Goal: Transaction & Acquisition: Purchase product/service

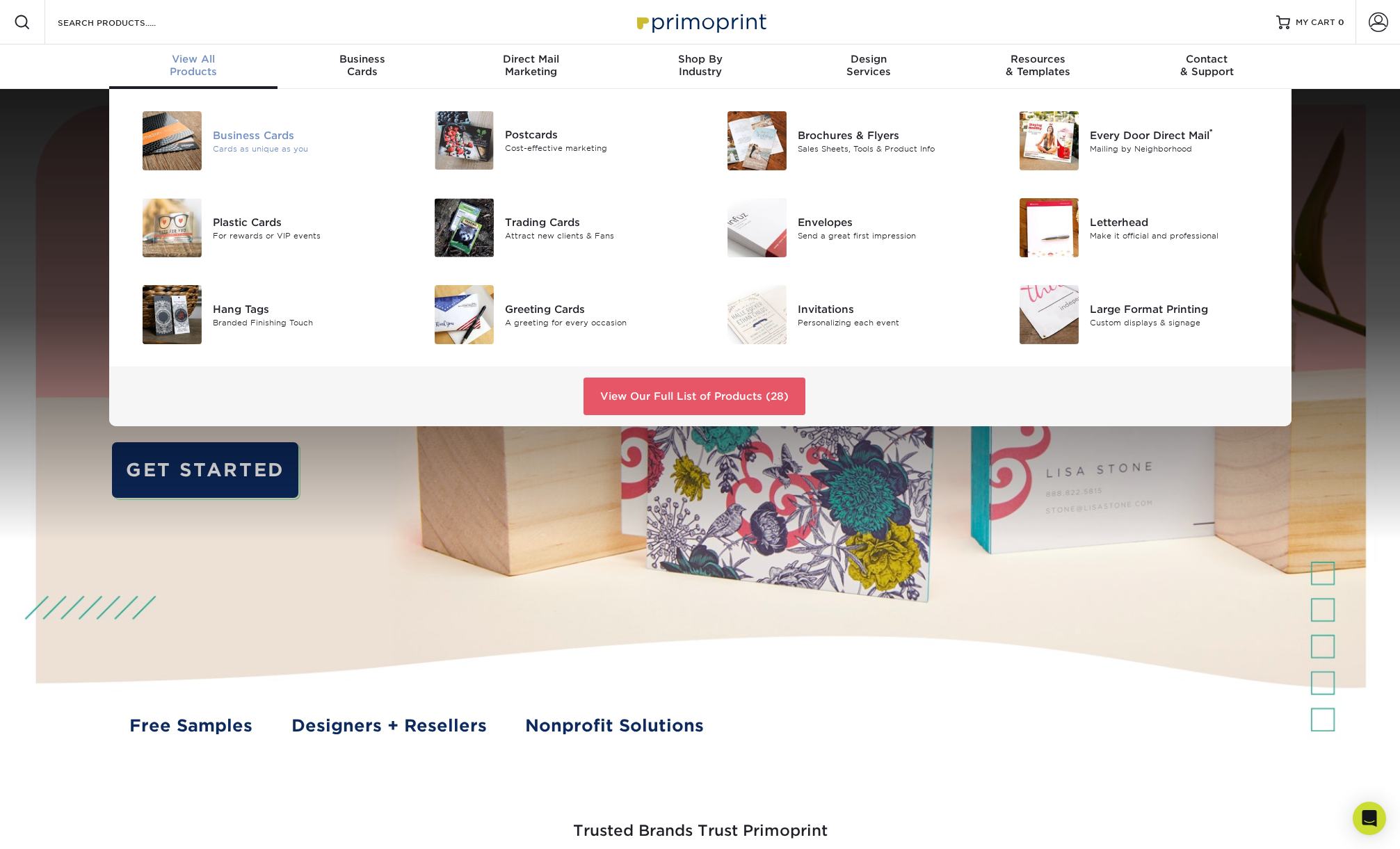
click at [241, 128] on div "Business Cards" at bounding box center [305, 134] width 185 height 15
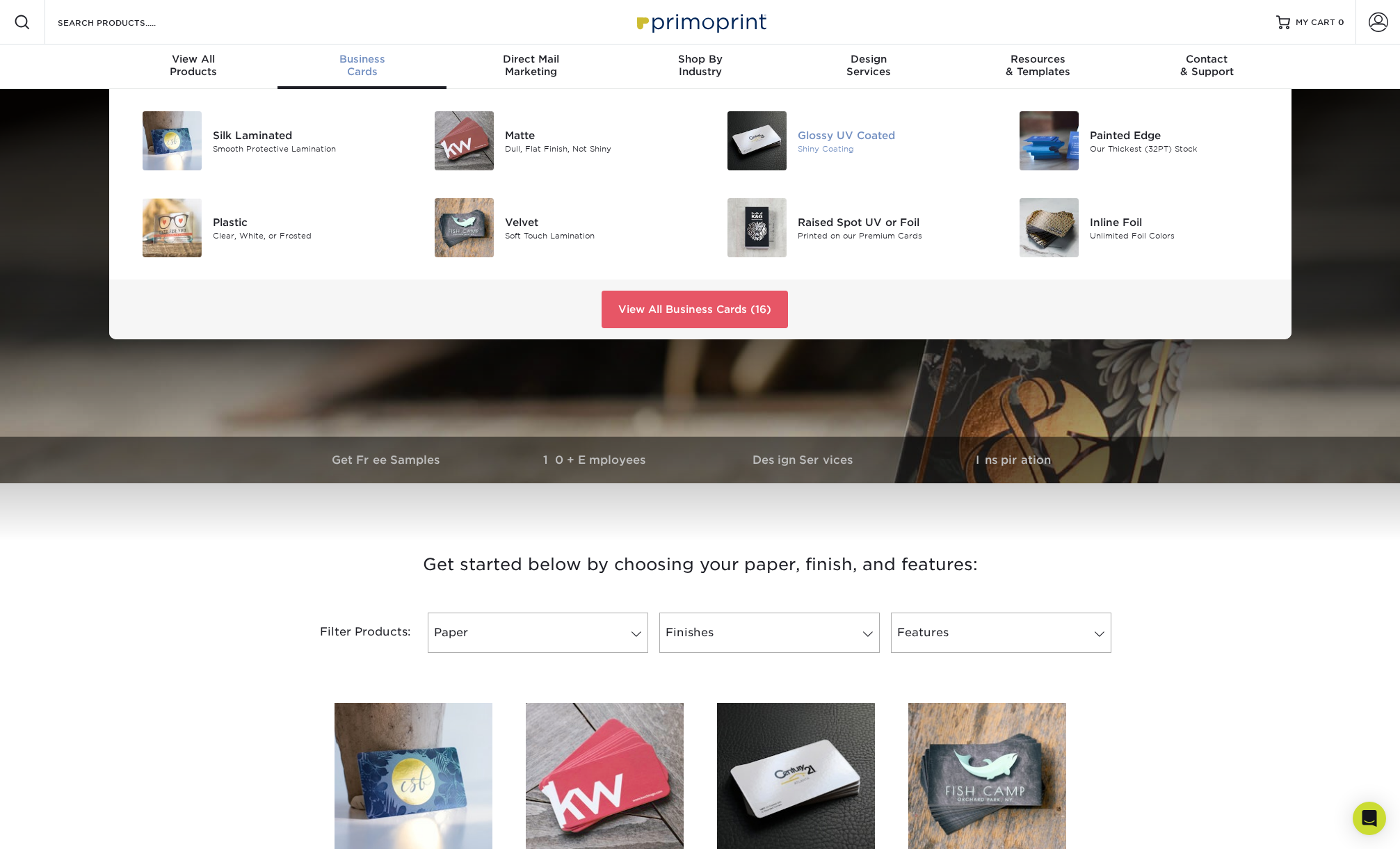
click at [861, 137] on div "Glossy UV Coated" at bounding box center [890, 134] width 185 height 15
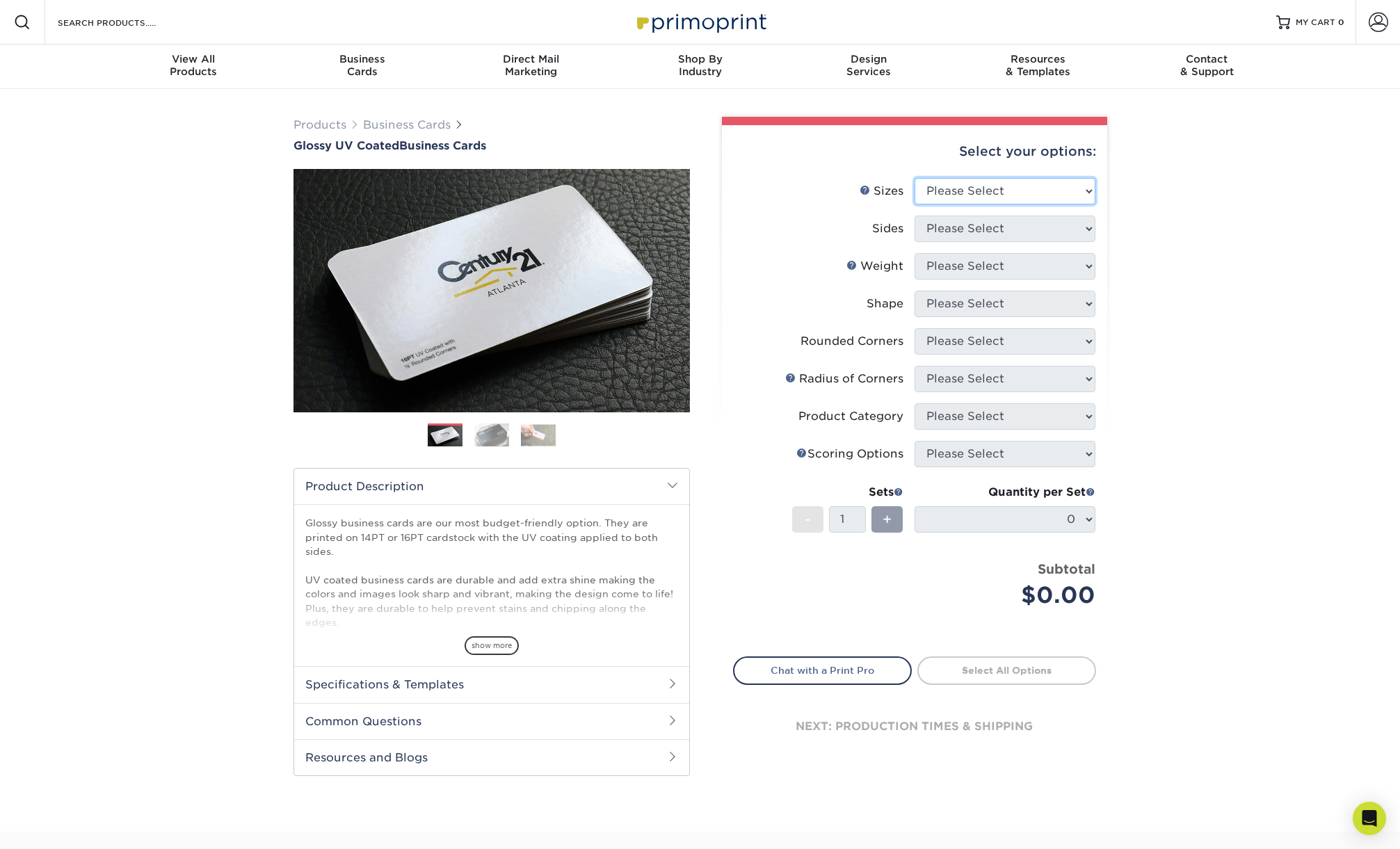
click at [1028, 194] on select "Please Select 1.5" x 3.5" - Mini 1.75" x 3.5" - Mini 2" x 2" - Square 2" x 3" -…" at bounding box center [1005, 192] width 181 height 27
select select "2.00x3.50"
click at [915, 178] on select "Please Select 1.5" x 3.5" - Mini 1.75" x 3.5" - Mini 2" x 2" - Square 2" x 3" -…" at bounding box center [1005, 192] width 181 height 27
click at [994, 232] on select "Please Select Print Both Sides Print Front Only" at bounding box center [1005, 229] width 181 height 27
select select "13abbda7-1d64-4f25-8bb2-c179b224825d"
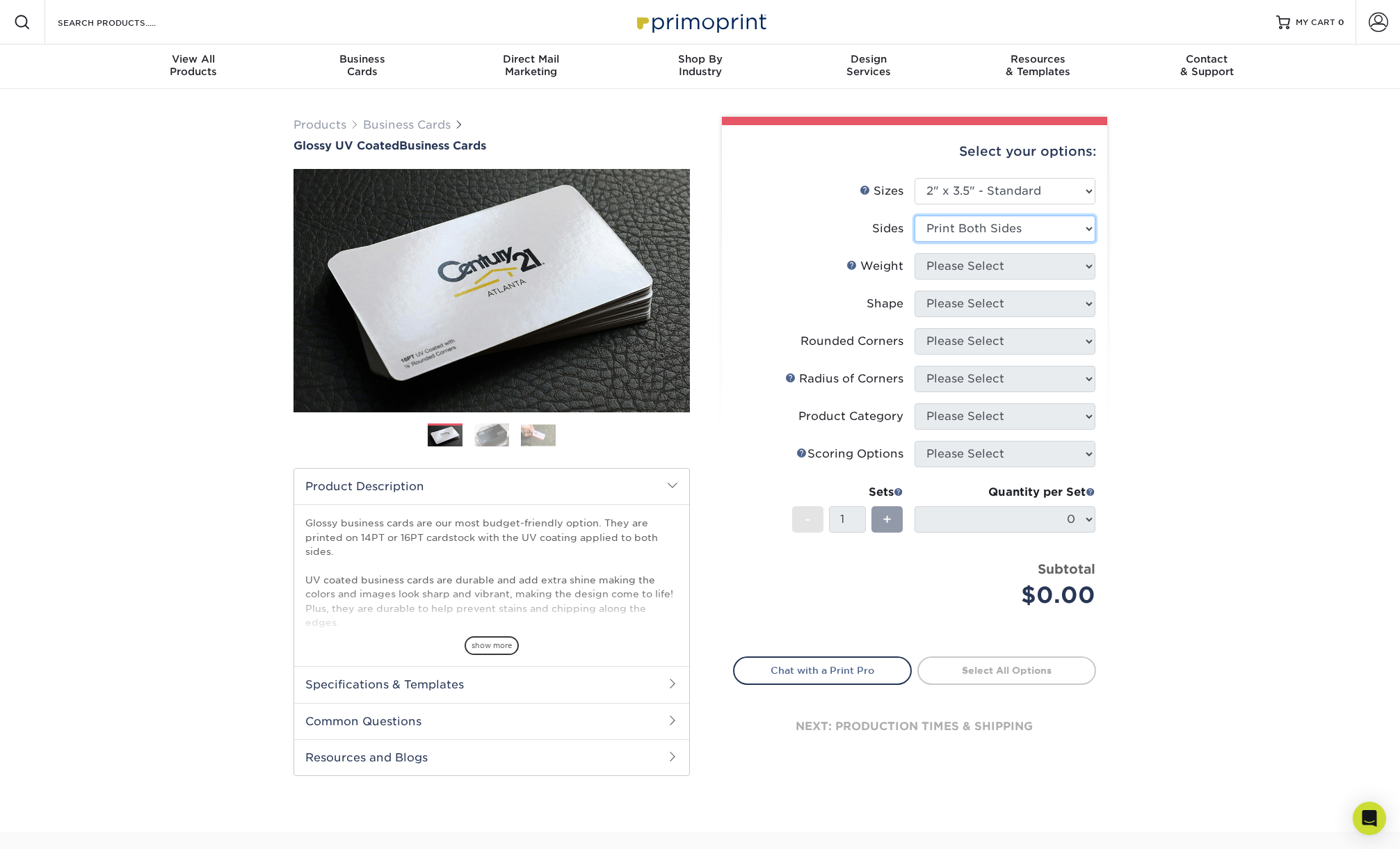
click at [915, 216] on select "Please Select Print Both Sides Print Front Only" at bounding box center [1005, 229] width 181 height 27
click at [992, 270] on select "Please Select 16PT 14PT" at bounding box center [1005, 267] width 181 height 27
select select "16PT"
click at [915, 253] on select "Please Select 16PT 14PT" at bounding box center [1005, 267] width 181 height 27
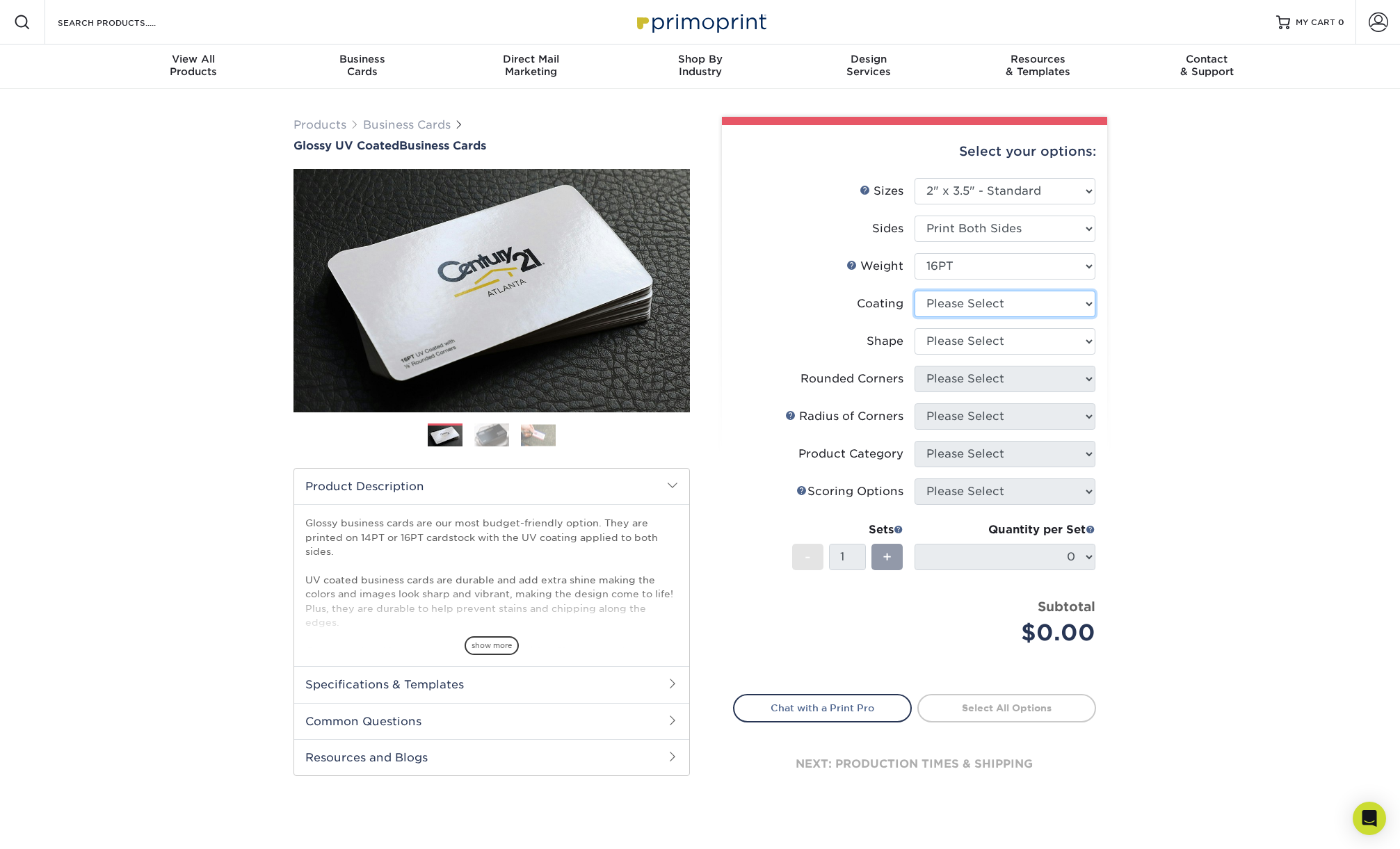
click at [993, 306] on select at bounding box center [1005, 304] width 181 height 27
click at [915, 291] on select at bounding box center [1005, 304] width 181 height 27
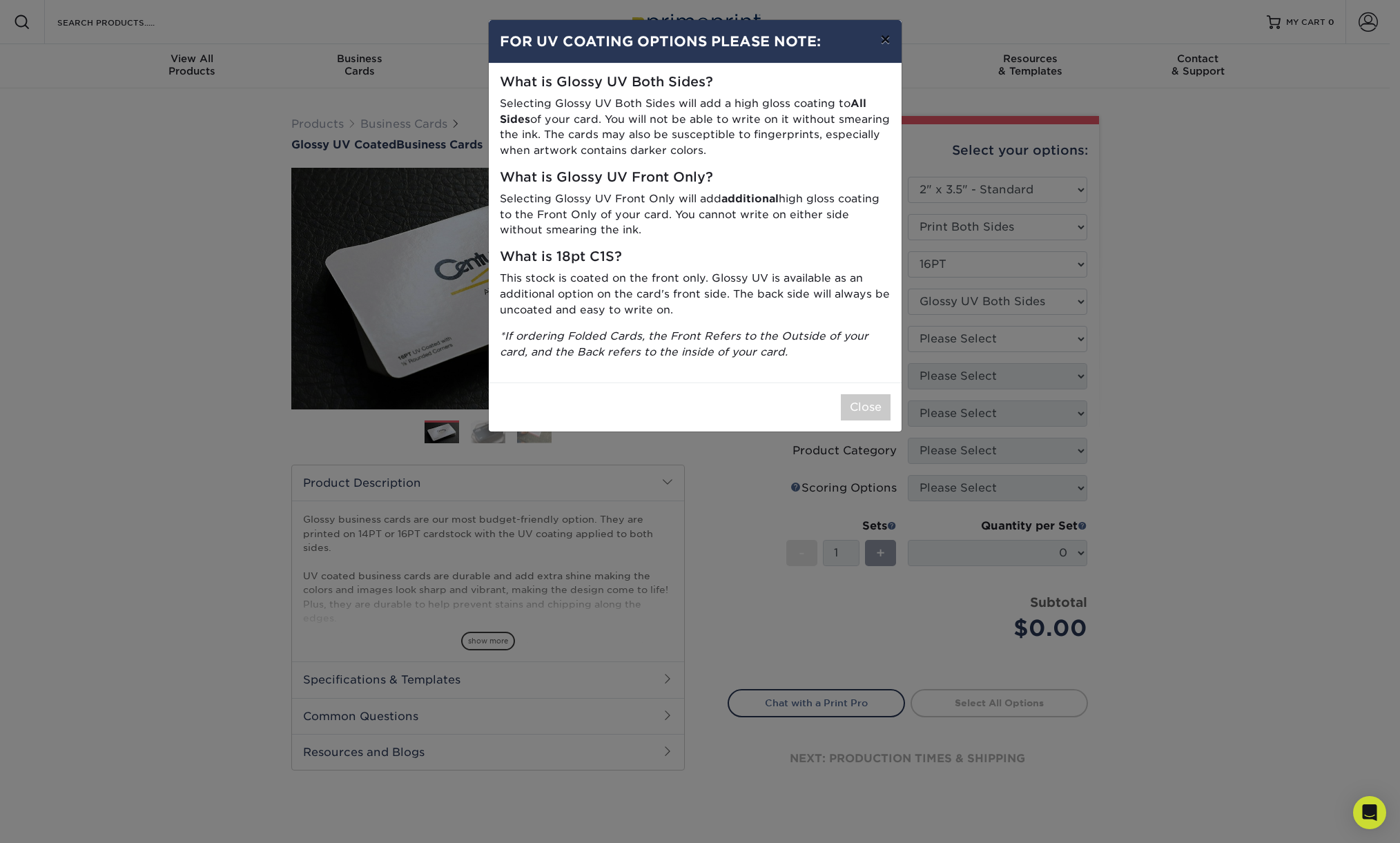
click at [891, 39] on button "×" at bounding box center [885, 39] width 32 height 38
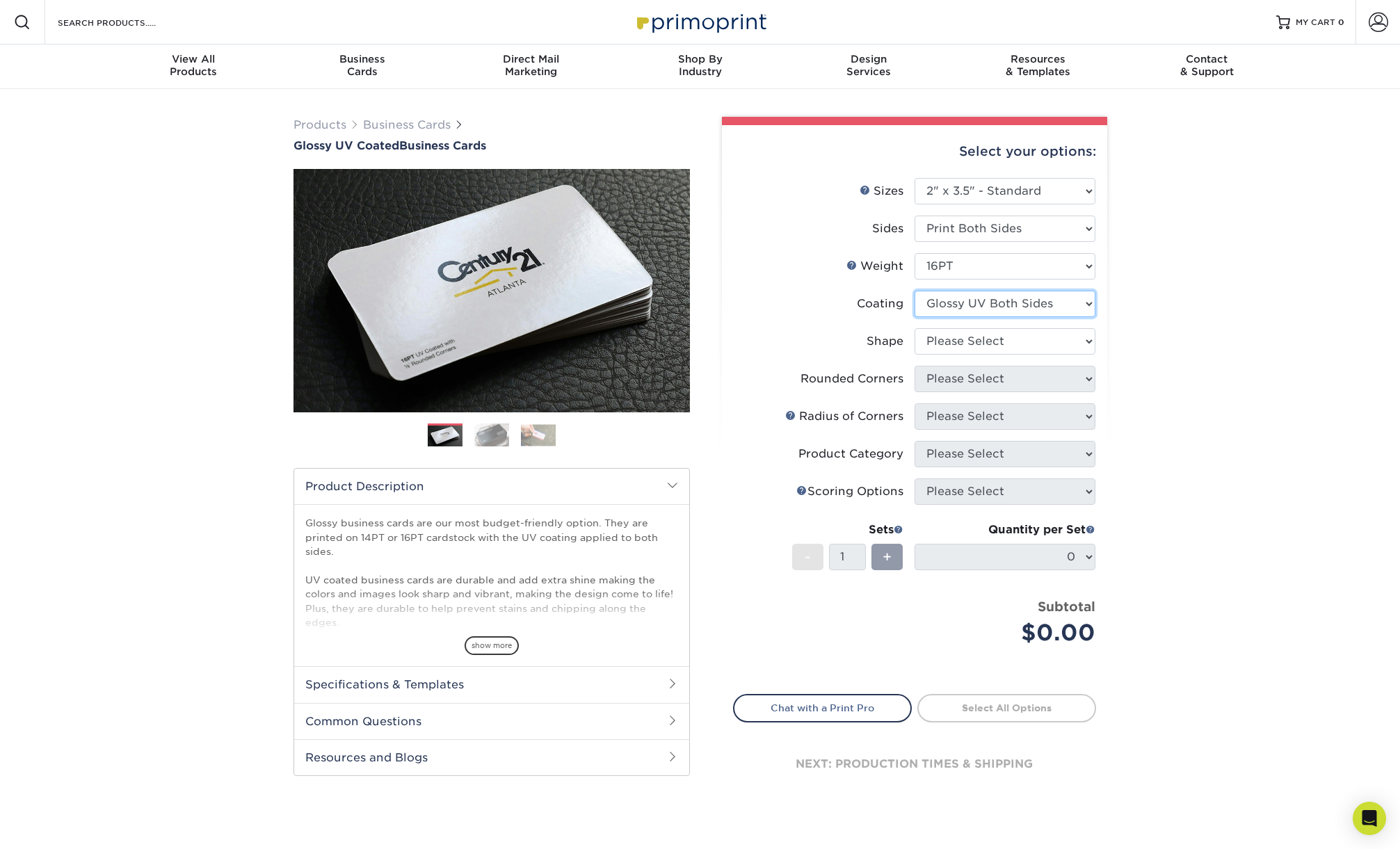
click at [980, 303] on select at bounding box center [1005, 304] width 181 height 27
select select "1e8116af-acfc-44b1-83dc-8181aa338834"
click at [915, 291] on select at bounding box center [1005, 304] width 181 height 27
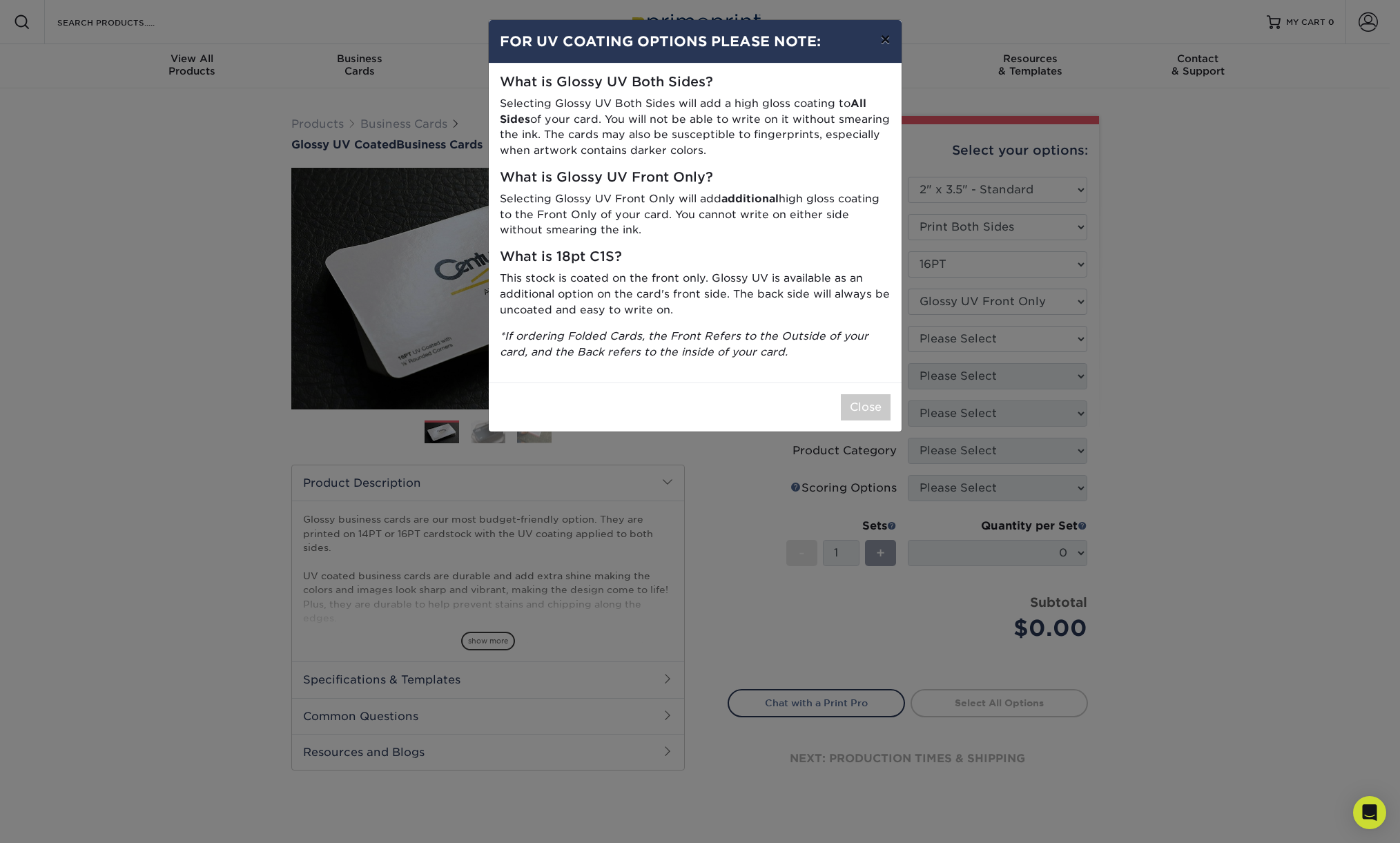
click at [891, 31] on button "×" at bounding box center [885, 39] width 32 height 38
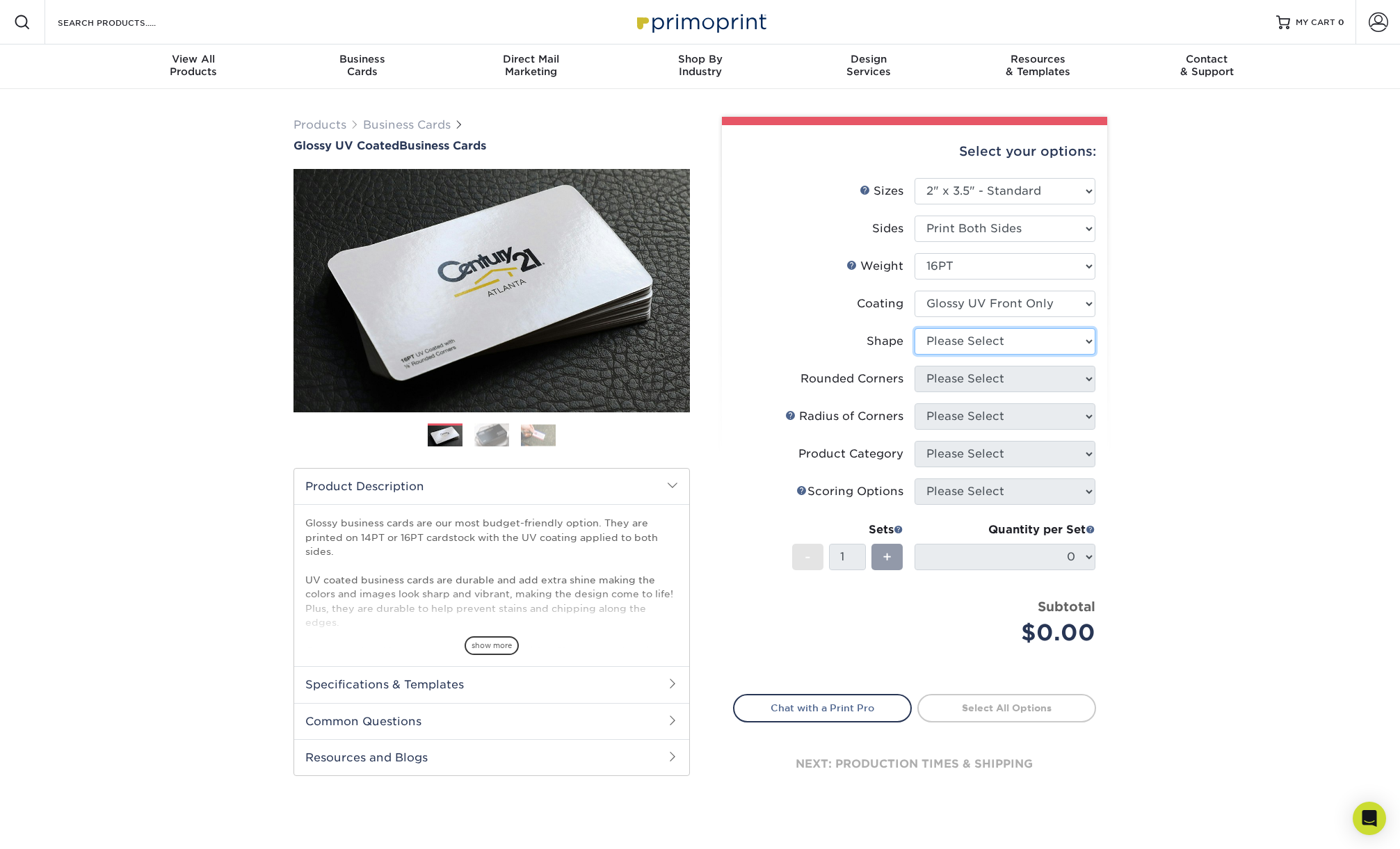
click at [1000, 339] on select "Please Select Standard" at bounding box center [1005, 341] width 181 height 27
select select "standard"
click at [915, 328] on select "Please Select Standard" at bounding box center [1005, 341] width 181 height 27
click at [1000, 373] on select "Please Select Yes - Round 2 Corners Yes - Round 4 Corners No" at bounding box center [1005, 379] width 181 height 27
select select "7672df9e-0e0a-464d-8e1f-920c575e4da3"
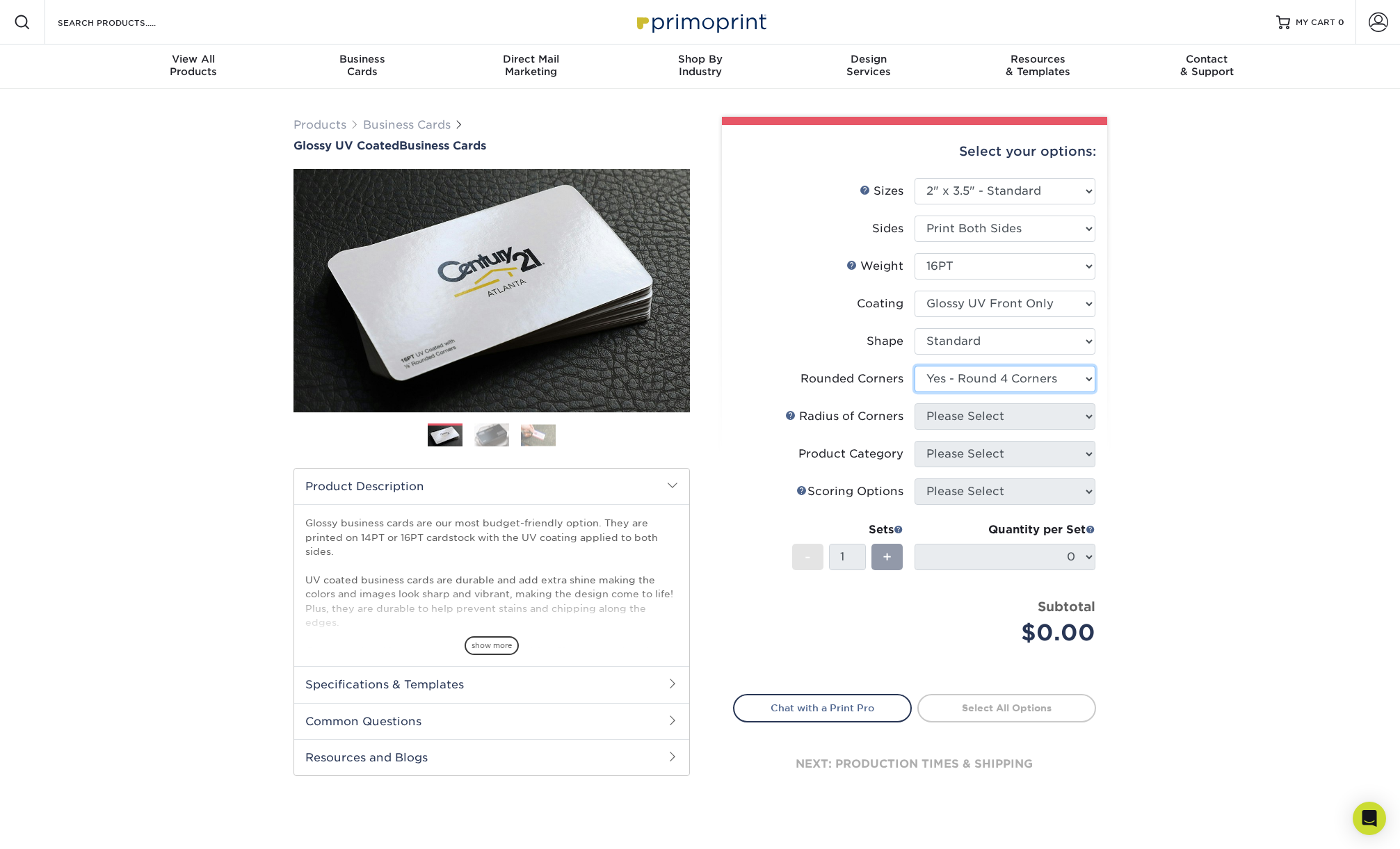
click at [915, 365] on select "Please Select Yes - Round 2 Corners Yes - Round 4 Corners No" at bounding box center [1005, 379] width 181 height 27
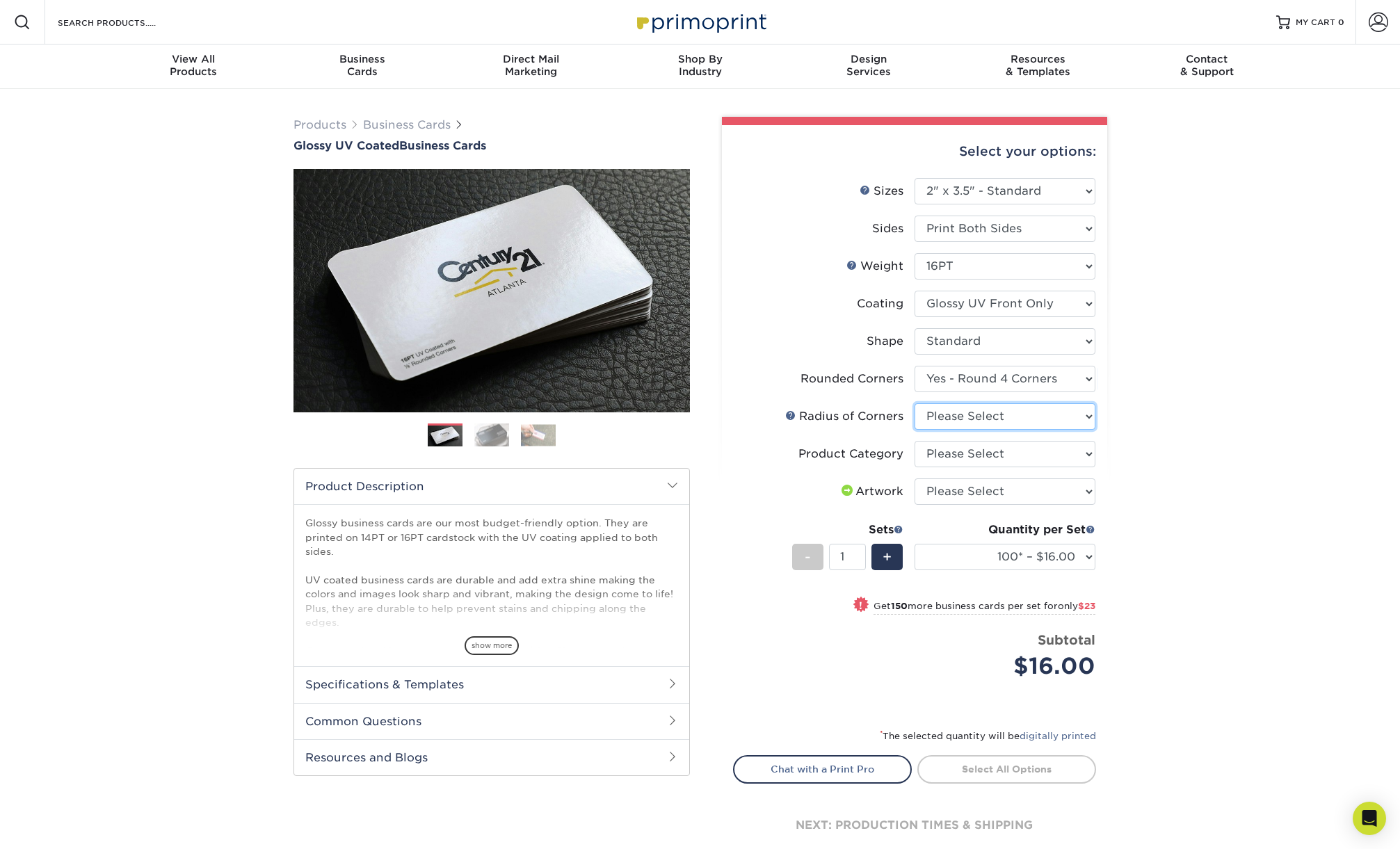
click at [1057, 410] on select "Please Select Rounded 1/8" Rounded 1/4"" at bounding box center [1005, 416] width 181 height 27
select select "589680c7-ee9a-431b-9d12-d7aeb1386a97"
click at [915, 403] on select "Please Select Rounded 1/8" Rounded 1/4"" at bounding box center [1005, 416] width 181 height 27
click at [1050, 450] on select "Please Select Business Cards" at bounding box center [1005, 454] width 181 height 27
select select "3b5148f1-0588-4f88-a218-97bcfdce65c1"
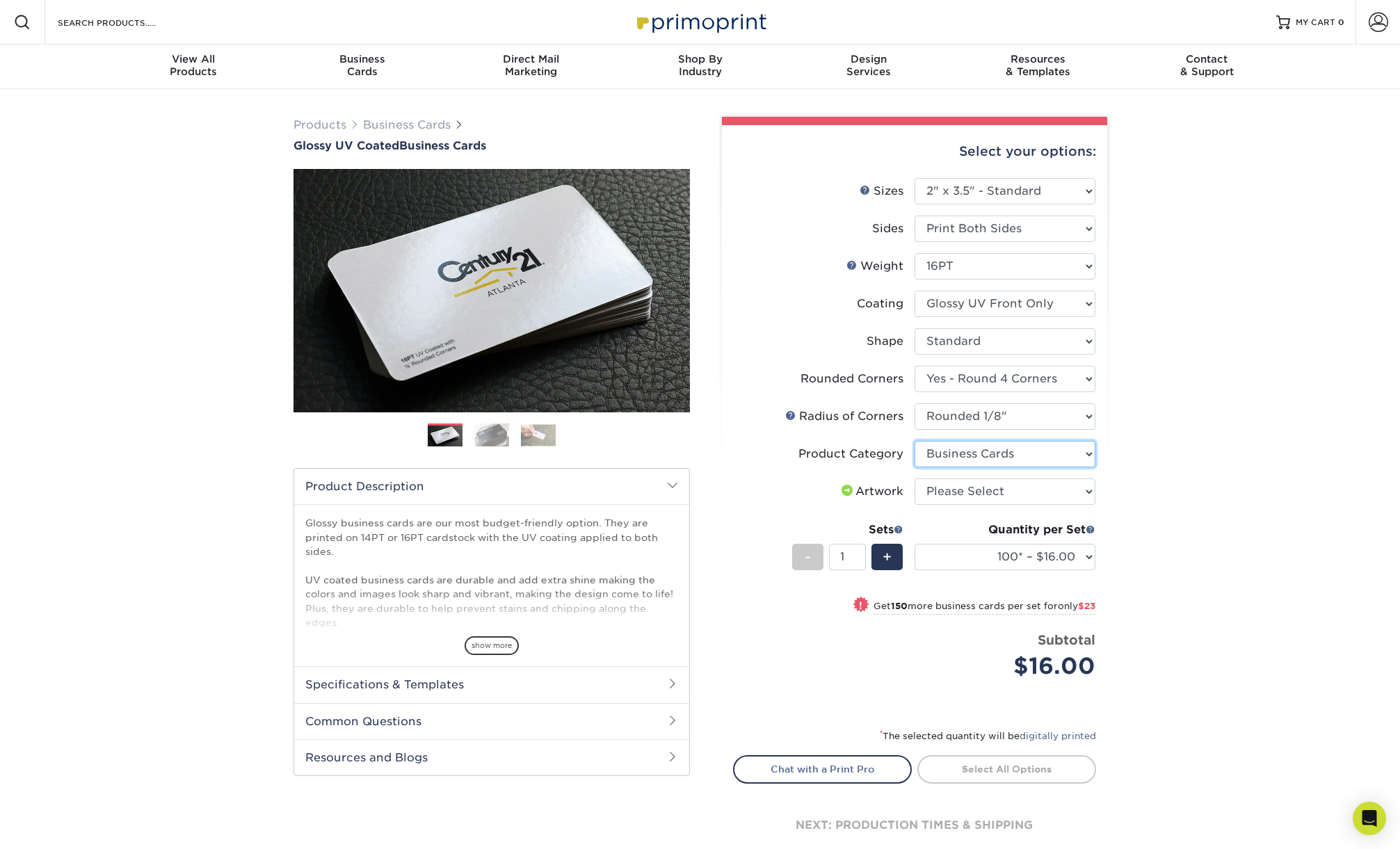
click at [915, 441] on select "Please Select Business Cards" at bounding box center [1005, 454] width 181 height 27
click at [1044, 486] on select "Please Select I will upload files I need a design - $100" at bounding box center [1005, 492] width 181 height 27
select select "upload"
click at [915, 478] on select "Please Select I will upload files I need a design - $100" at bounding box center [1005, 492] width 181 height 27
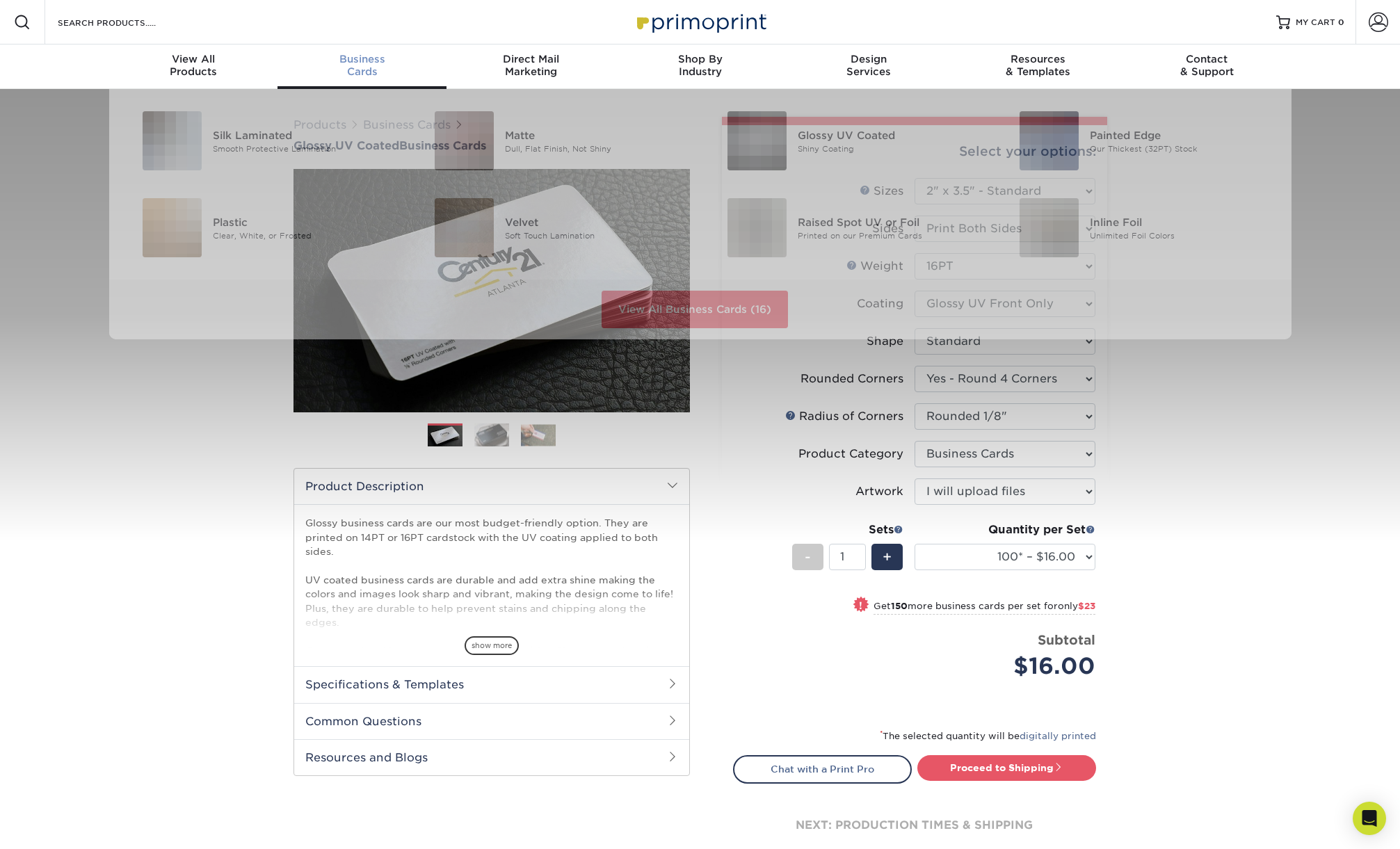
click at [365, 72] on div "Business Cards" at bounding box center [362, 65] width 169 height 25
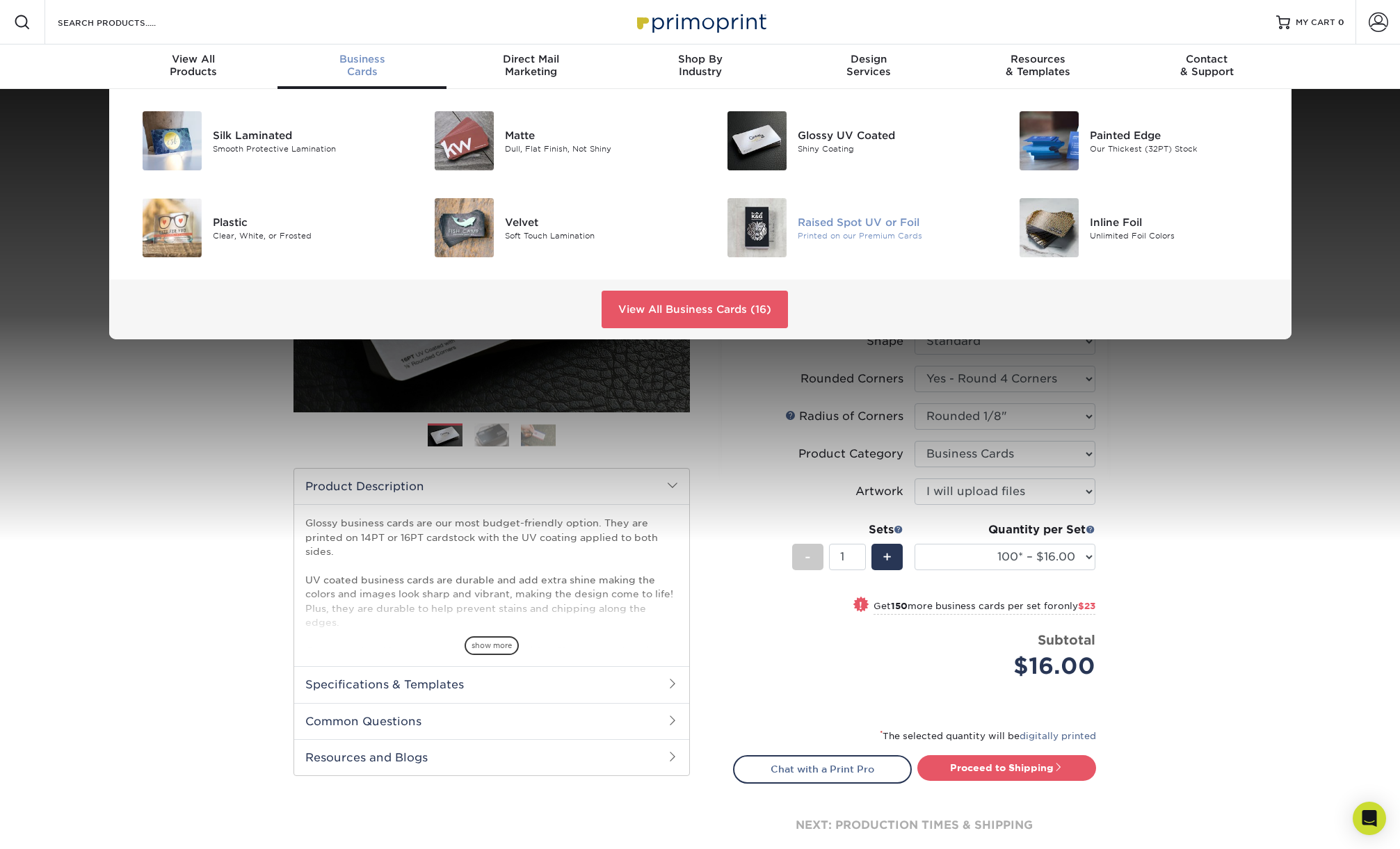
click at [832, 225] on div "Raised Spot UV or Foil" at bounding box center [890, 221] width 185 height 15
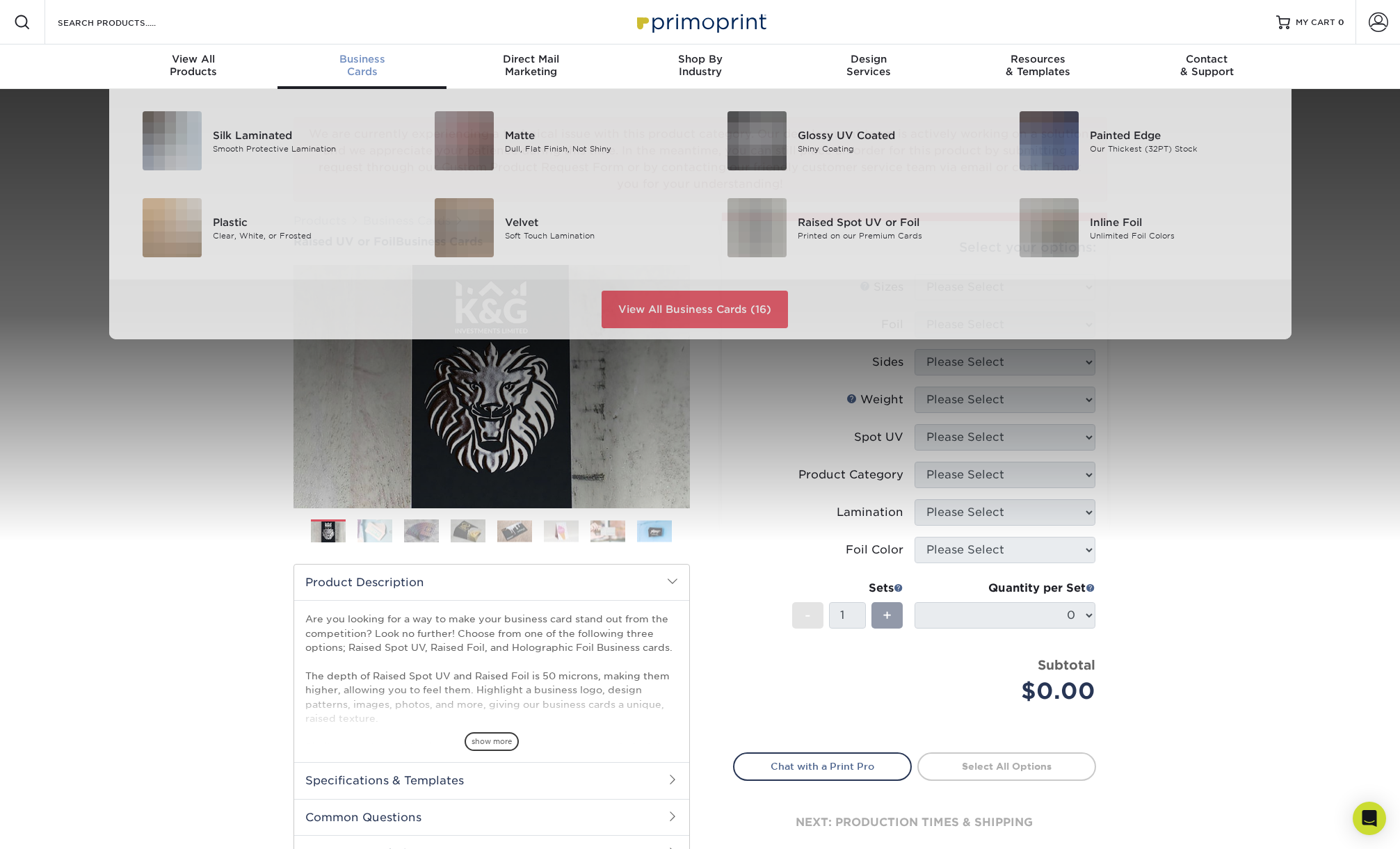
click at [381, 64] on span "Business" at bounding box center [362, 59] width 169 height 13
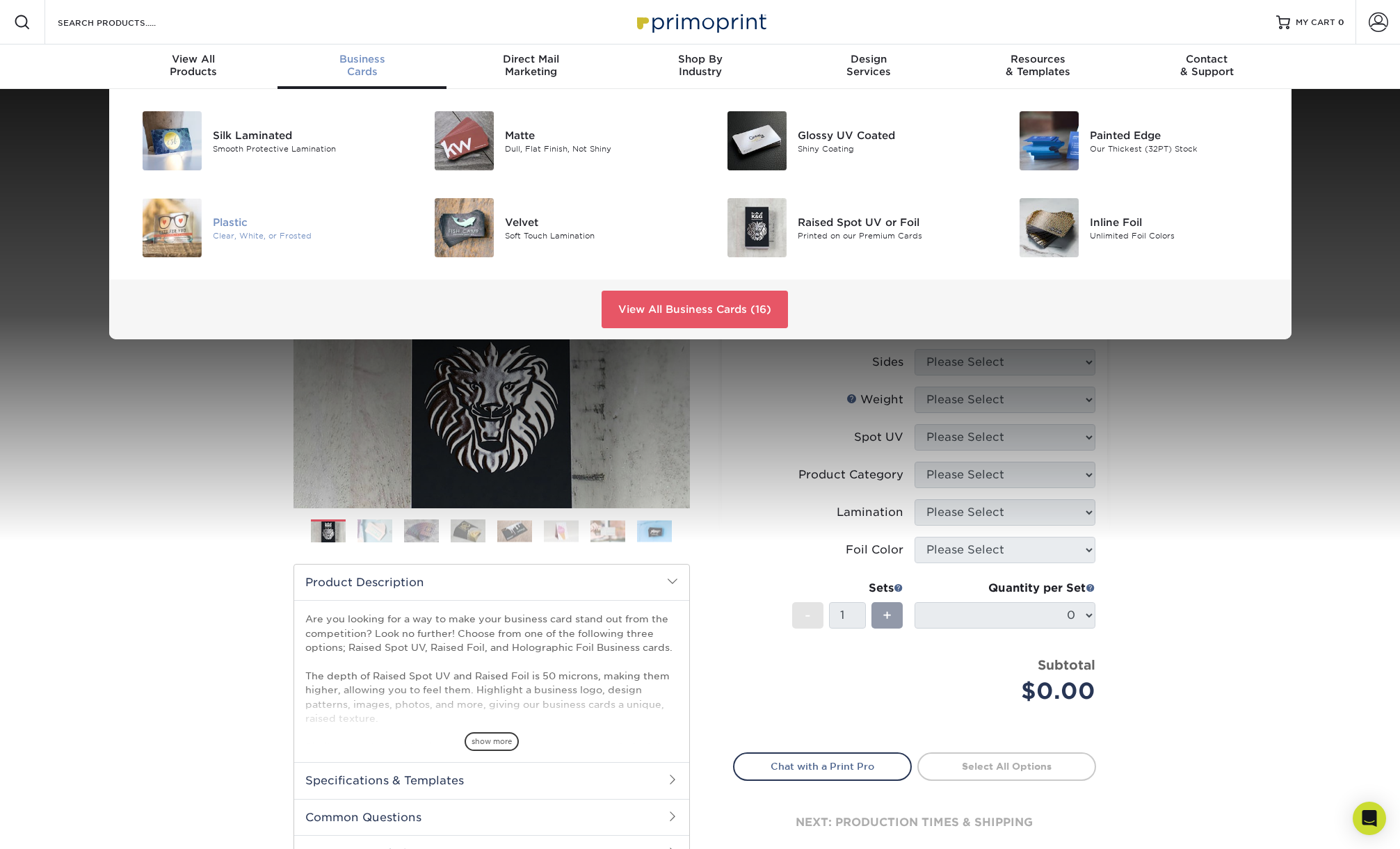
click at [251, 208] on div "Plastic Clear, White, or Frosted" at bounding box center [310, 227] width 194 height 59
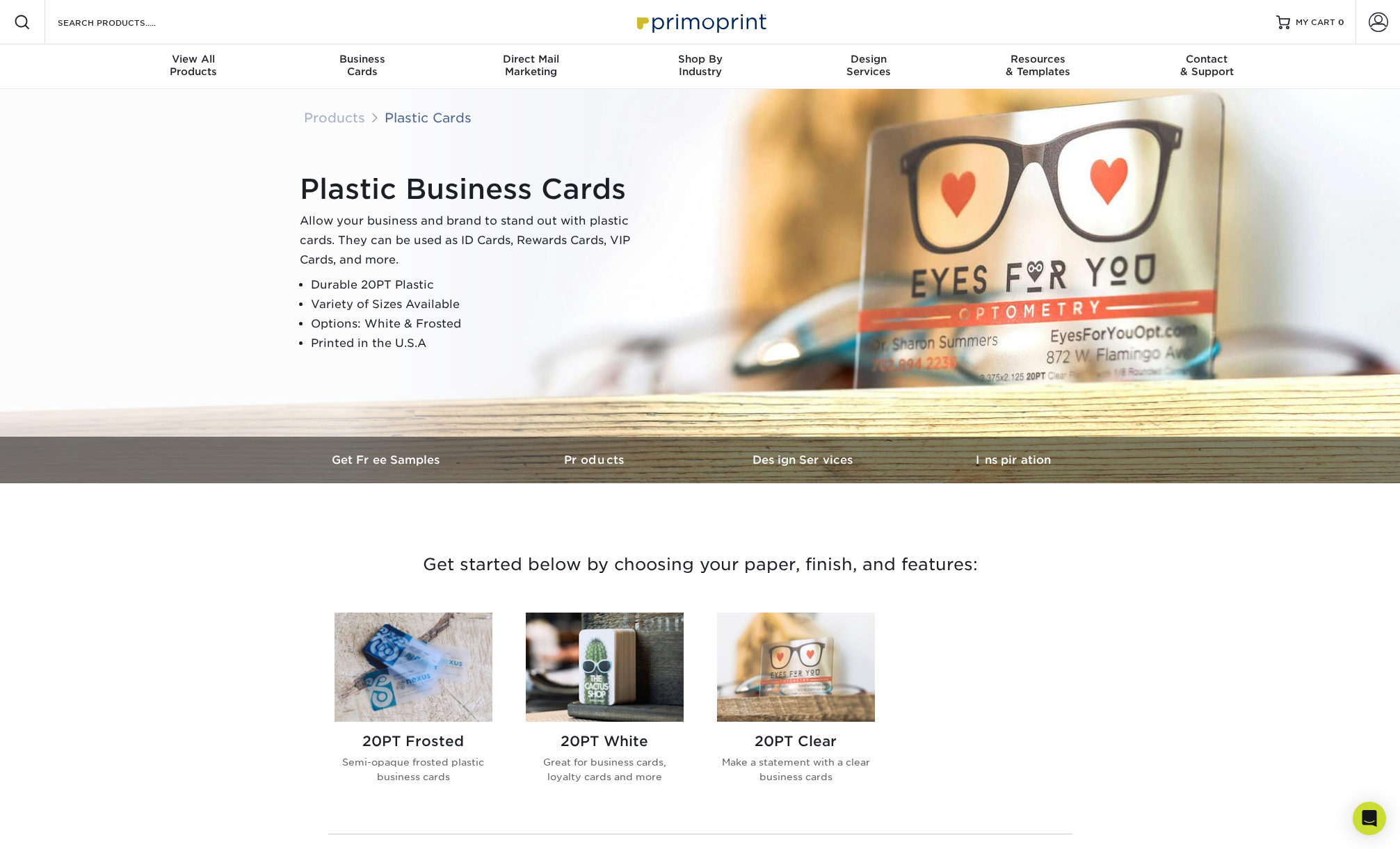
scroll to position [8, 0]
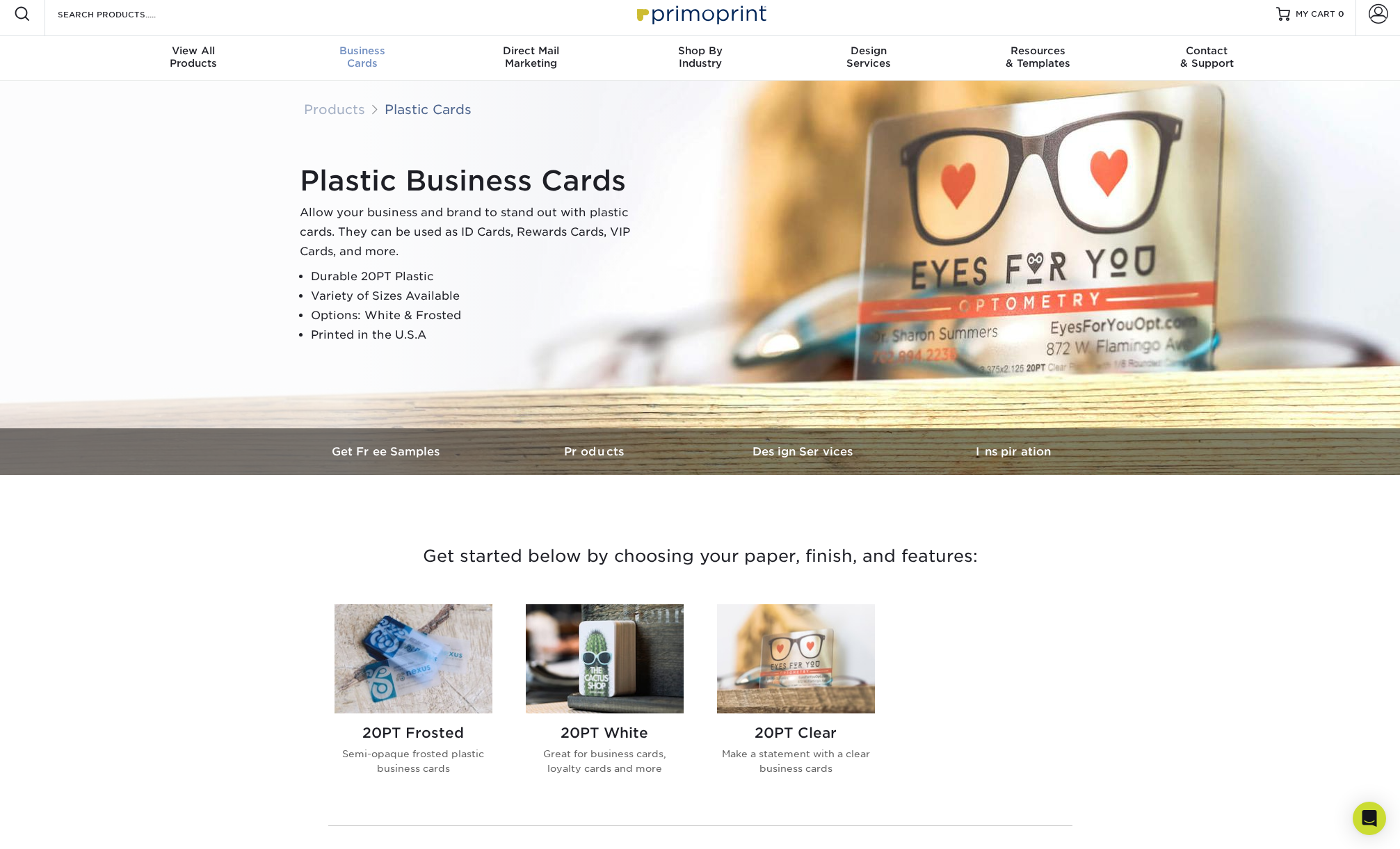
click at [367, 54] on span "Business" at bounding box center [362, 51] width 169 height 13
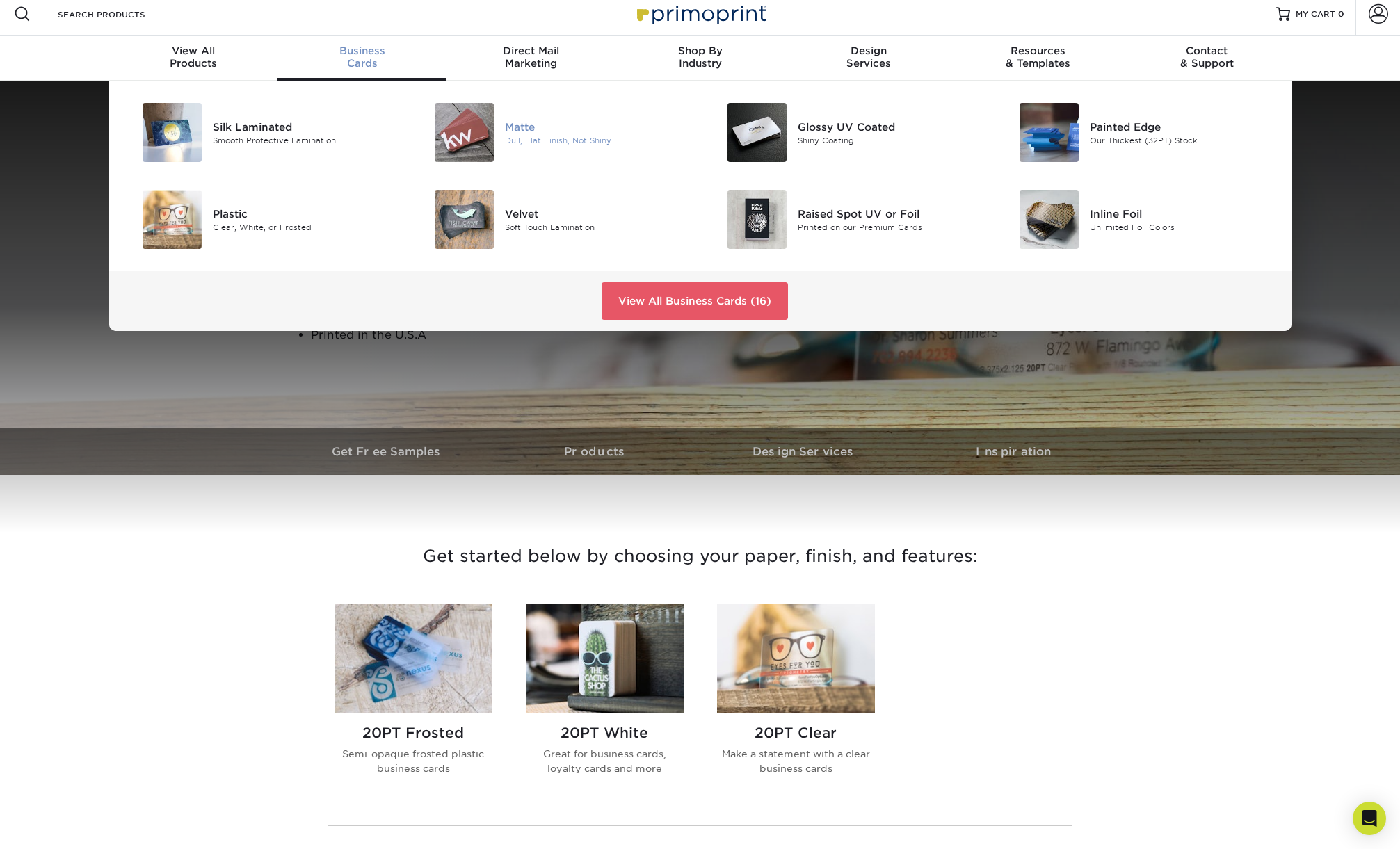
click at [505, 139] on div "Dull, Flat Finish, Not Shiny" at bounding box center [597, 140] width 185 height 12
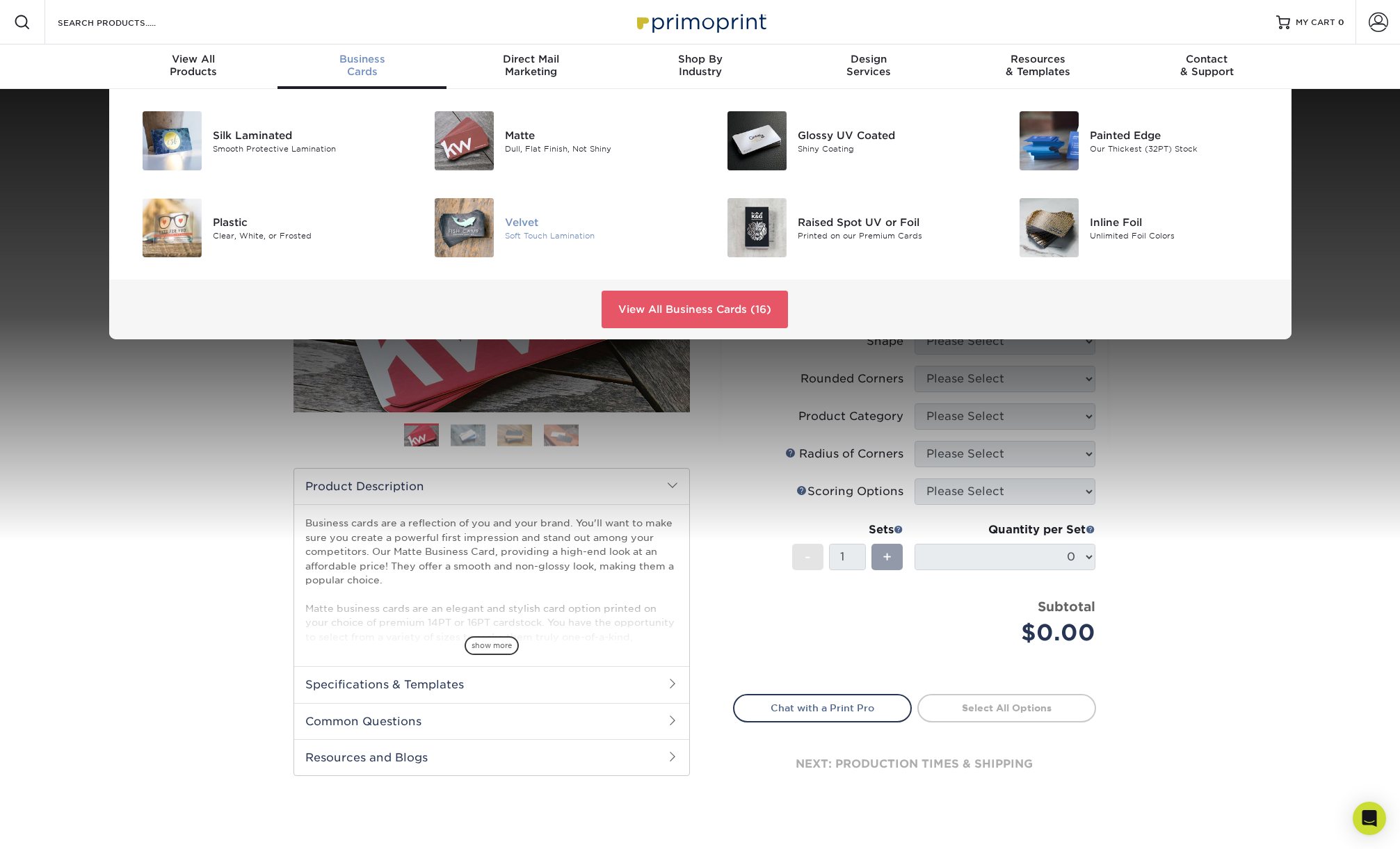
click at [534, 224] on div "Velvet" at bounding box center [597, 221] width 185 height 15
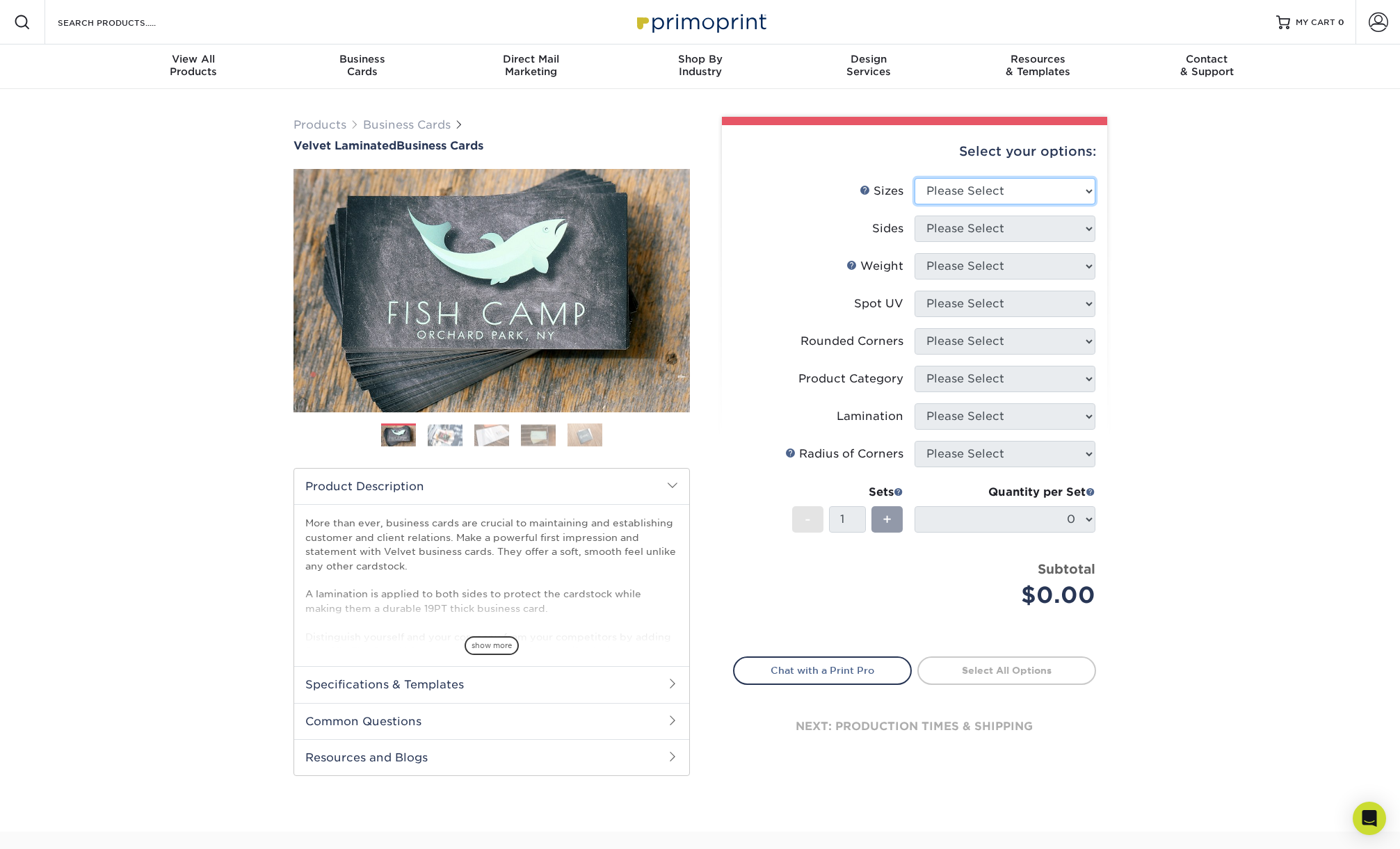
click at [956, 178] on select "Please Select 1.5" x 3.5" - Mini 1.75" x 3.5" - Mini 2" x 2" - Square 2" x 3" -…" at bounding box center [1005, 192] width 181 height 27
select select "2.00x3.50"
click at [915, 178] on select "Please Select 1.5" x 3.5" - Mini 1.75" x 3.5" - Mini 2" x 2" - Square 2" x 3" -…" at bounding box center [1005, 192] width 181 height 27
click at [975, 228] on select "Please Select Print Both Sides Print Front Only" at bounding box center [1005, 229] width 181 height 27
select select "13abbda7-1d64-4f25-8bb2-c179b224825d"
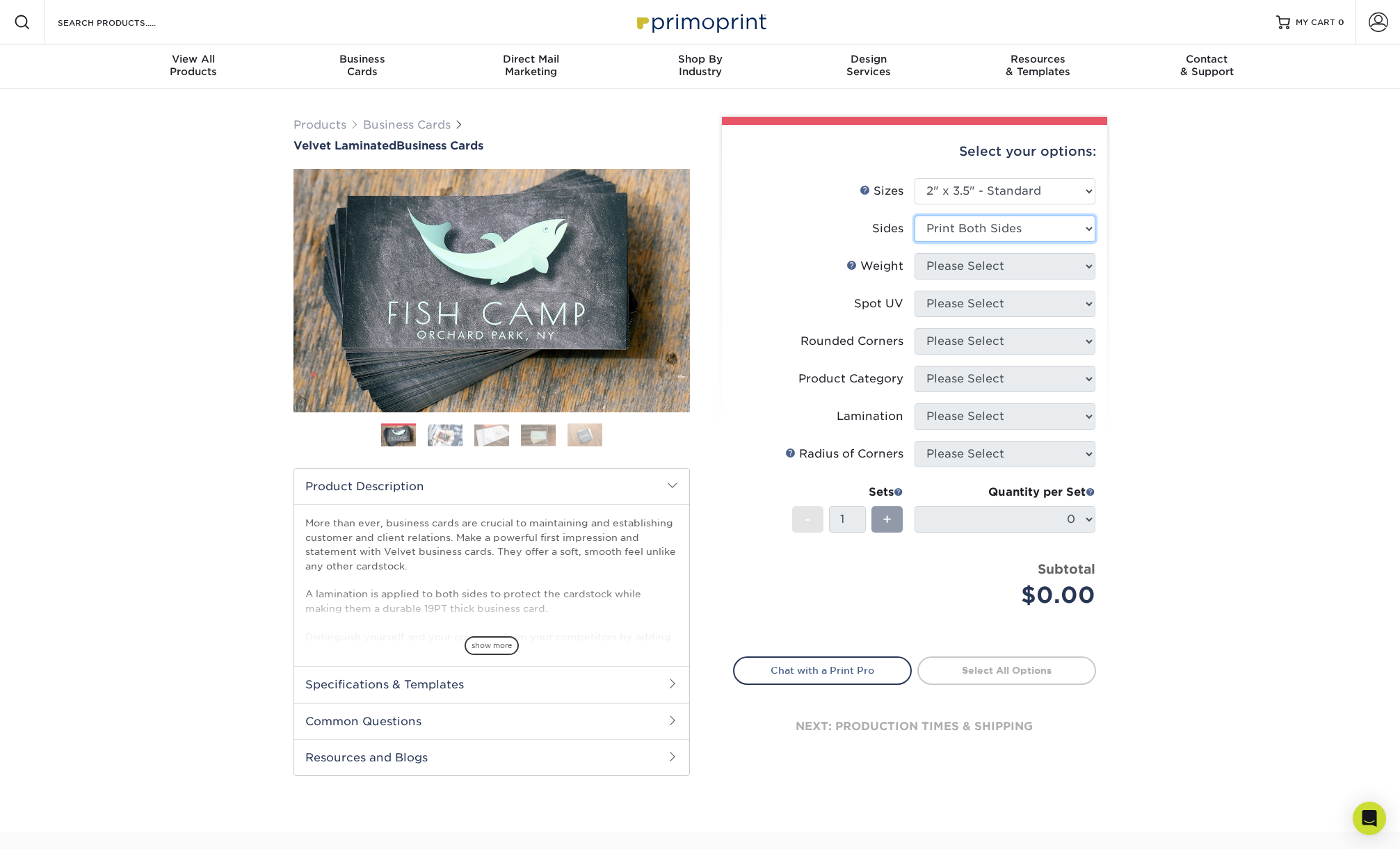
click at [915, 216] on select "Please Select Print Both Sides Print Front Only" at bounding box center [1005, 229] width 181 height 27
click at [981, 270] on select "Please Select 16PT" at bounding box center [1005, 267] width 181 height 27
select select "16PT"
click at [915, 253] on select "Please Select 16PT" at bounding box center [1005, 267] width 181 height 27
click at [985, 310] on select "Please Select No Spot UV Front and Back (Both Sides) Front Only Back Only" at bounding box center [1005, 304] width 181 height 27
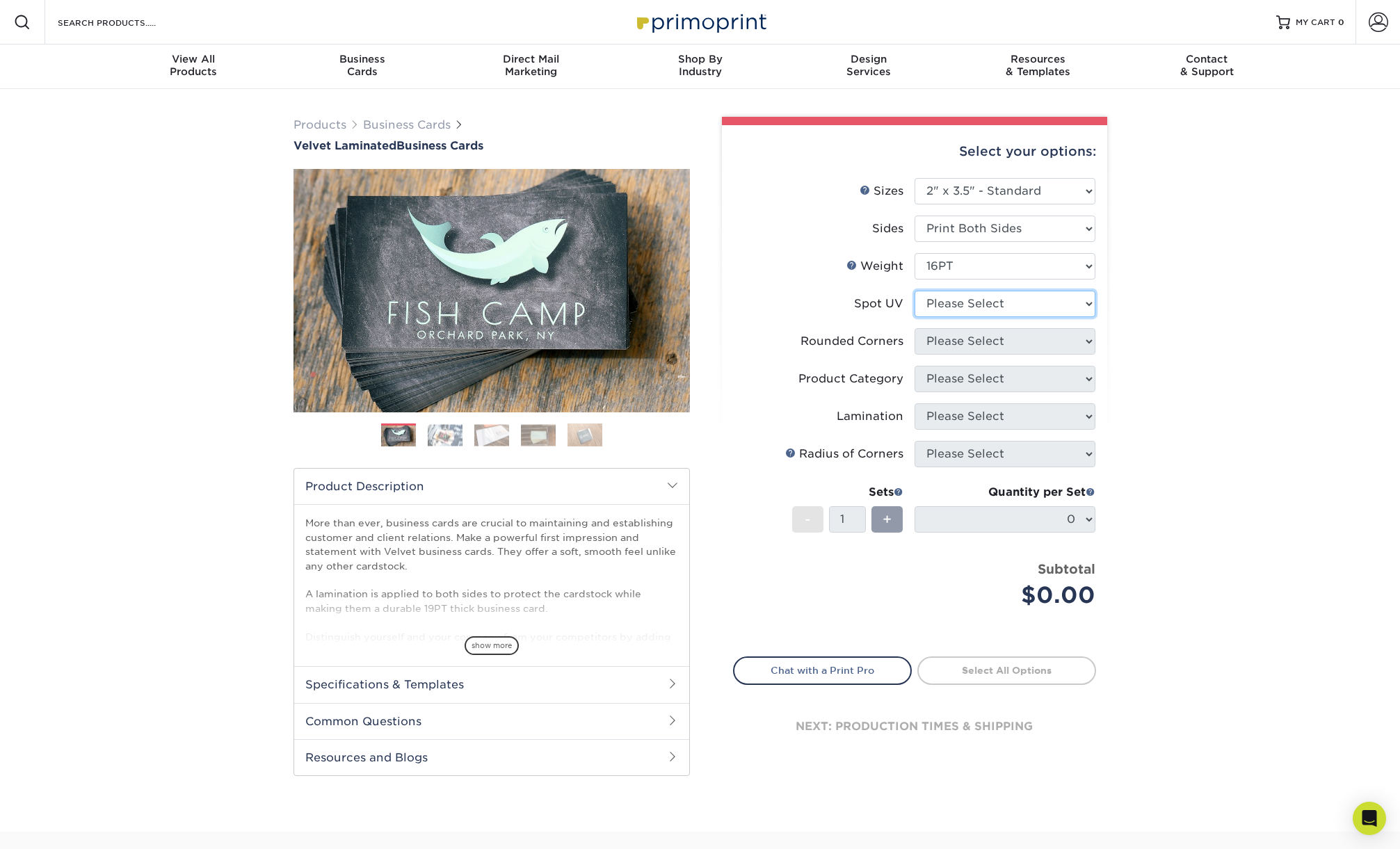
select select "1"
click at [915, 291] on select "Please Select No Spot UV Front and Back (Both Sides) Front Only Back Only" at bounding box center [1005, 304] width 181 height 27
click at [982, 341] on select "Please Select Yes - Round 2 Corners Yes - Round 4 Corners No" at bounding box center [1005, 341] width 181 height 27
select select "7672df9e-0e0a-464d-8e1f-920c575e4da3"
click at [915, 328] on select "Please Select Yes - Round 2 Corners Yes - Round 4 Corners No" at bounding box center [1005, 341] width 181 height 27
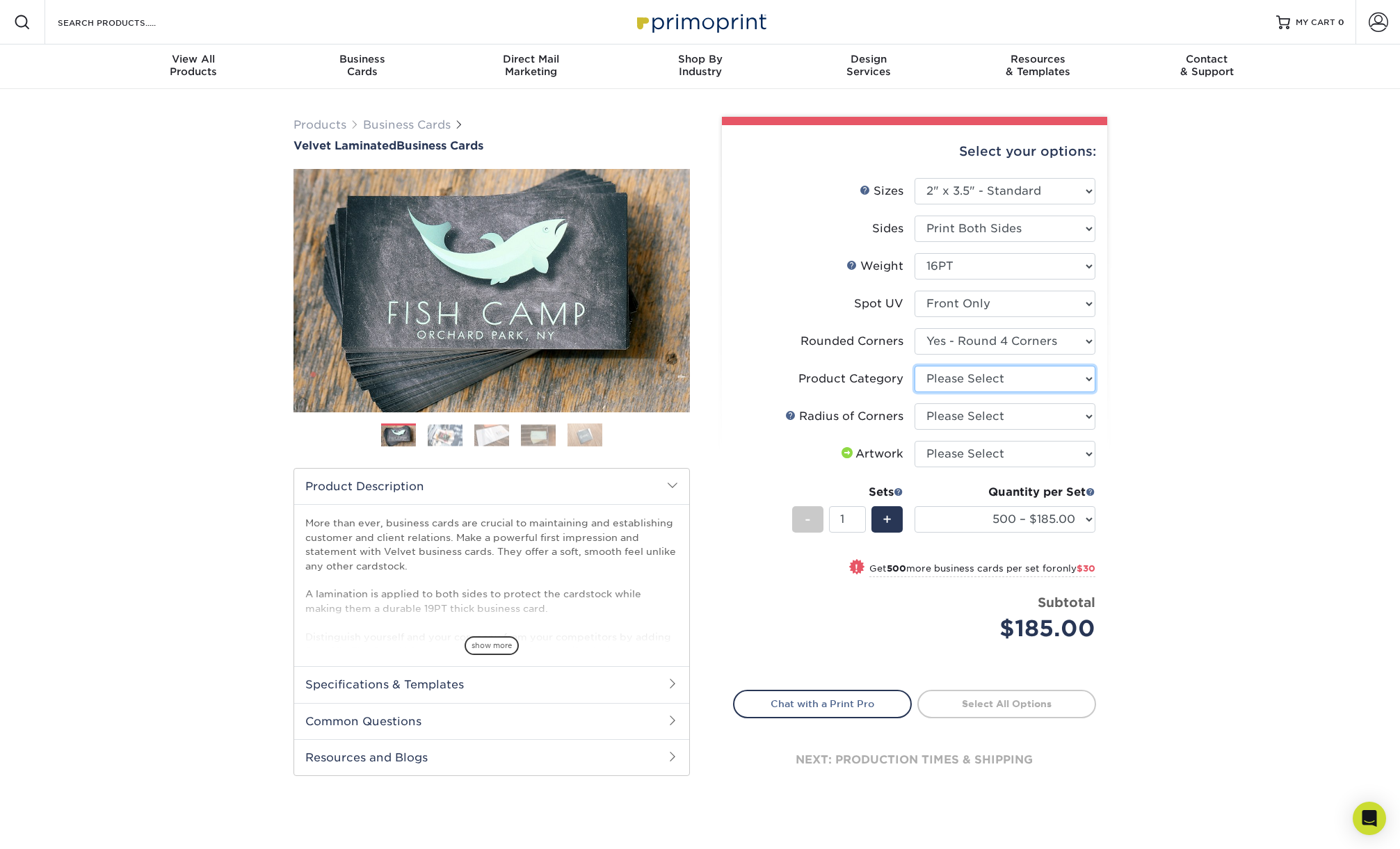
click at [964, 387] on select "Please Select Business Cards" at bounding box center [1005, 379] width 181 height 27
select select "3b5148f1-0588-4f88-a218-97bcfdce65c1"
click at [915, 365] on select "Please Select Business Cards" at bounding box center [1005, 379] width 181 height 27
